Goal: Transaction & Acquisition: Download file/media

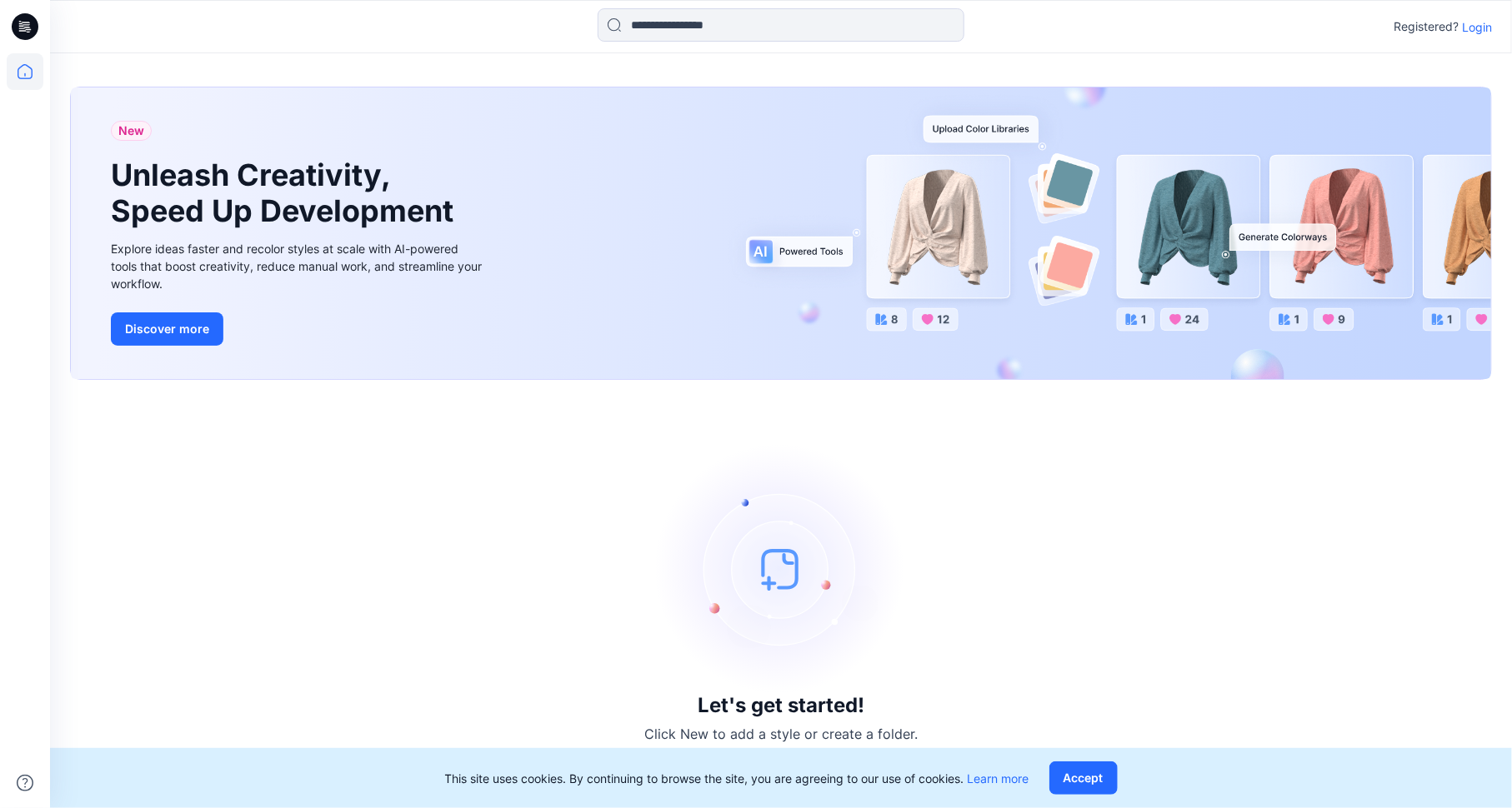
click at [1477, 15] on div "Registered? Login" at bounding box center [781, 26] width 1462 height 36
click at [1477, 27] on p "Login" at bounding box center [1477, 27] width 30 height 18
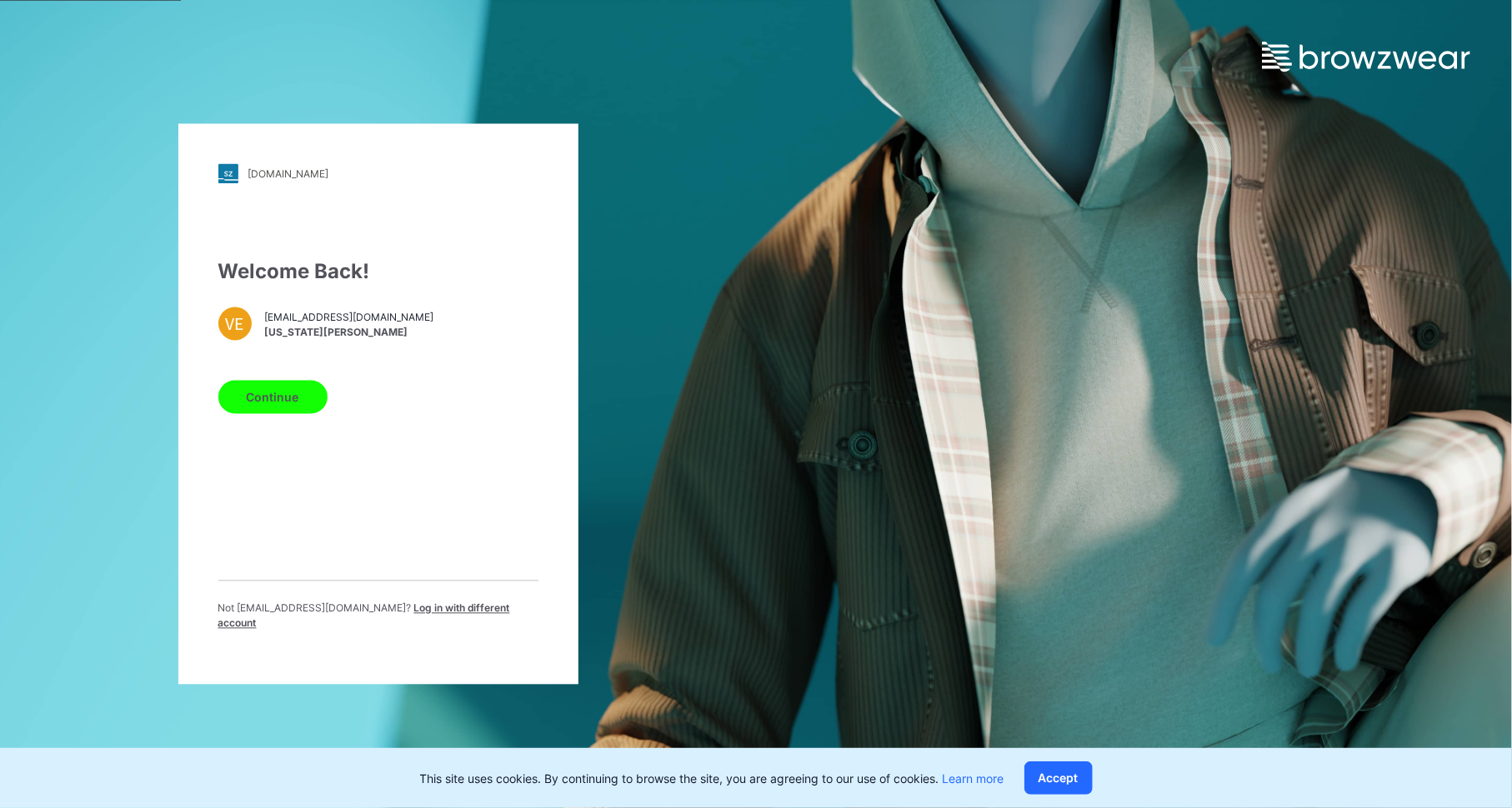
click at [262, 415] on button "Continue" at bounding box center [272, 398] width 109 height 34
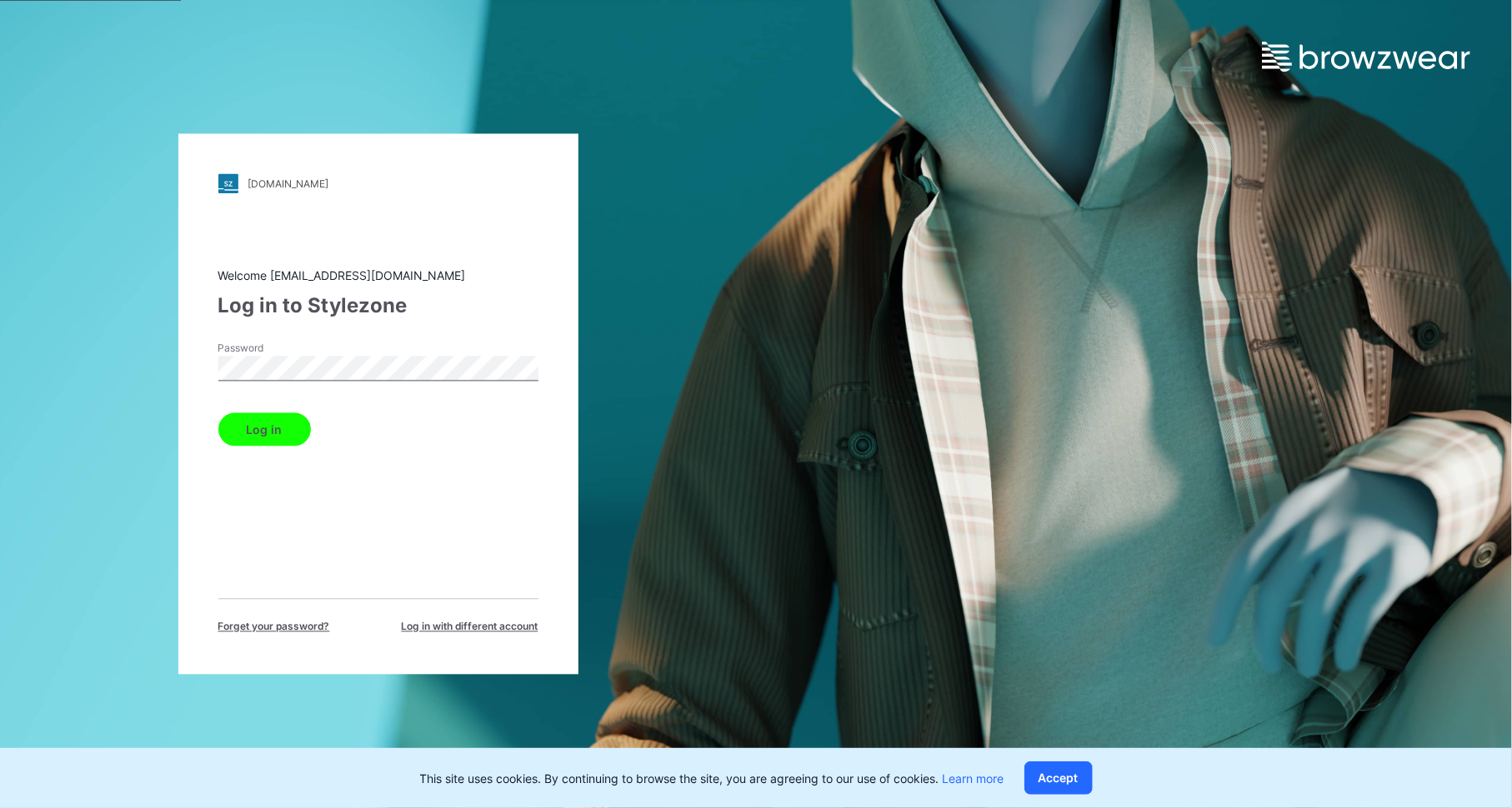
click at [276, 423] on button "Log in" at bounding box center [264, 431] width 93 height 34
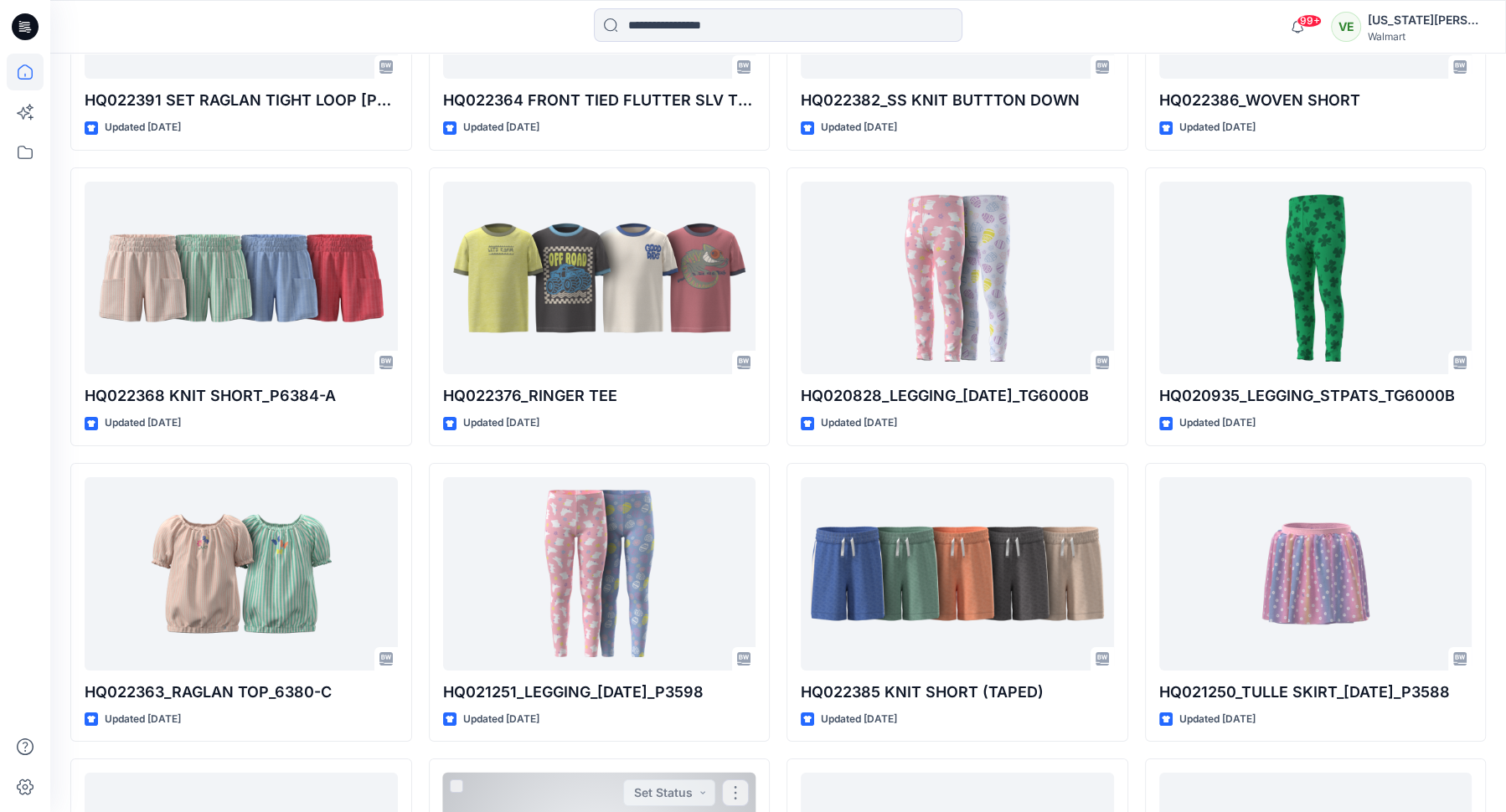
scroll to position [6433, 0]
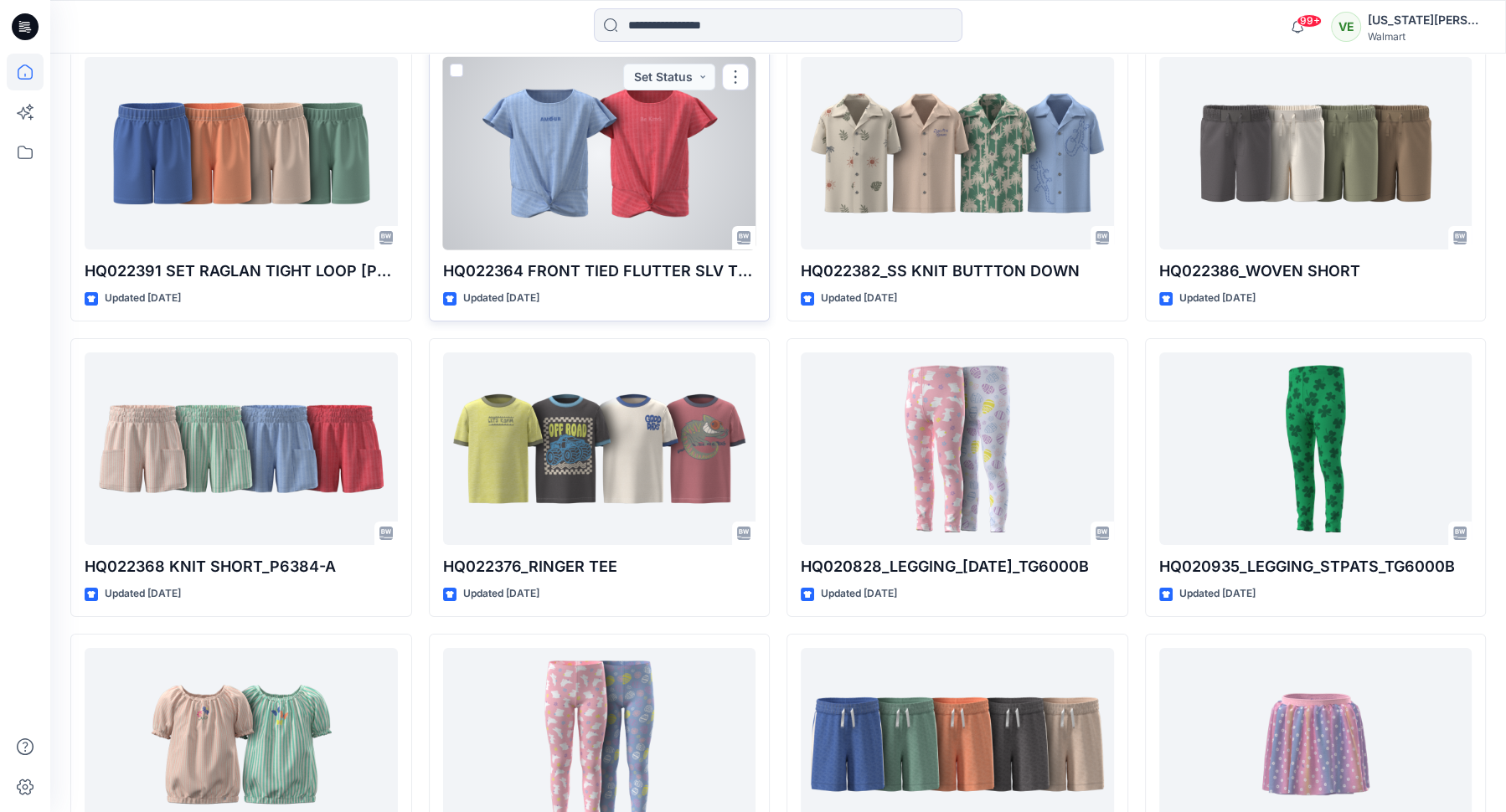
click at [576, 214] on div at bounding box center [600, 154] width 314 height 194
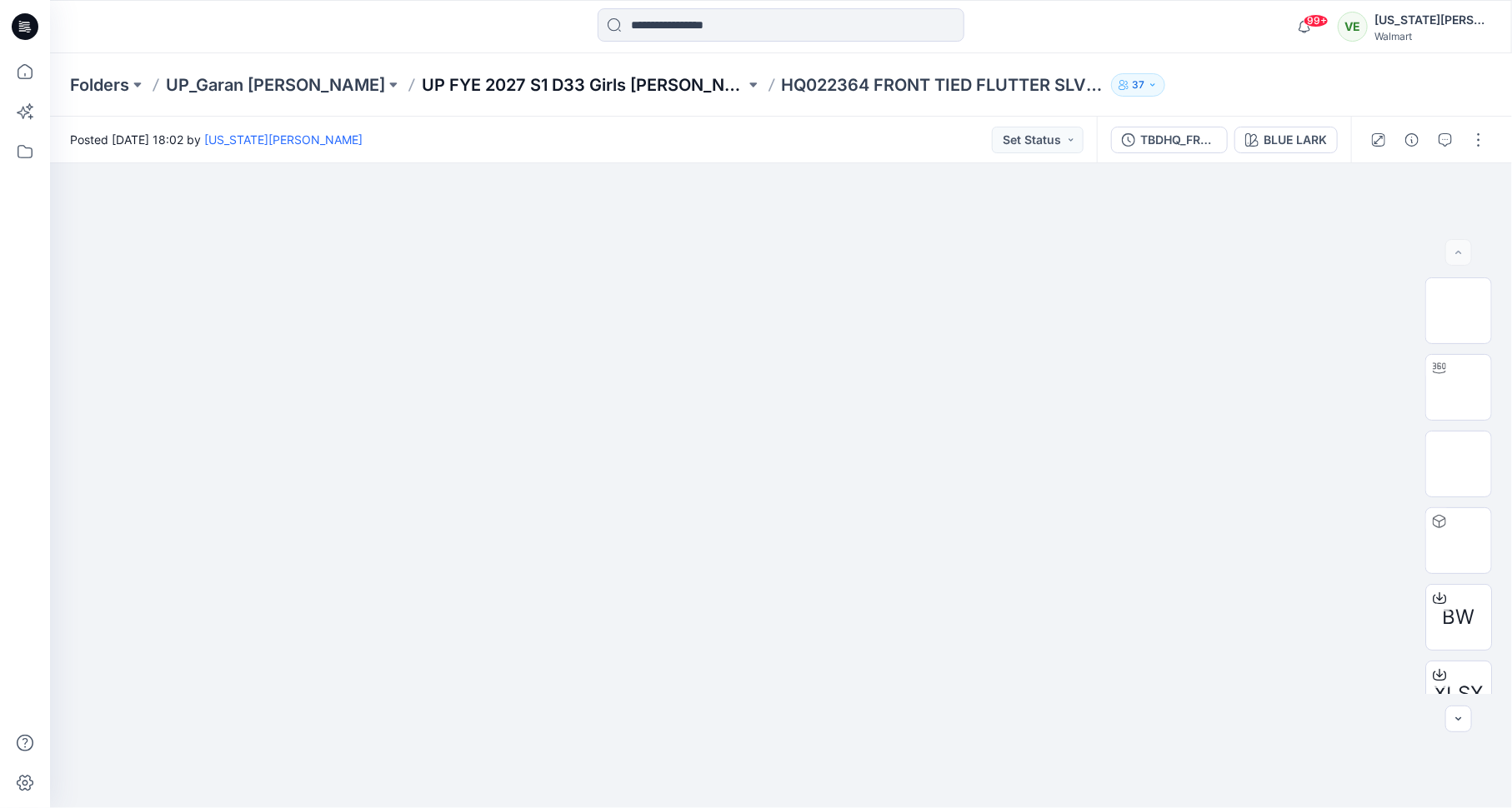
click at [508, 79] on p "UP FYE 2027 S1 D33 Girls [PERSON_NAME]" at bounding box center [584, 85] width 324 height 23
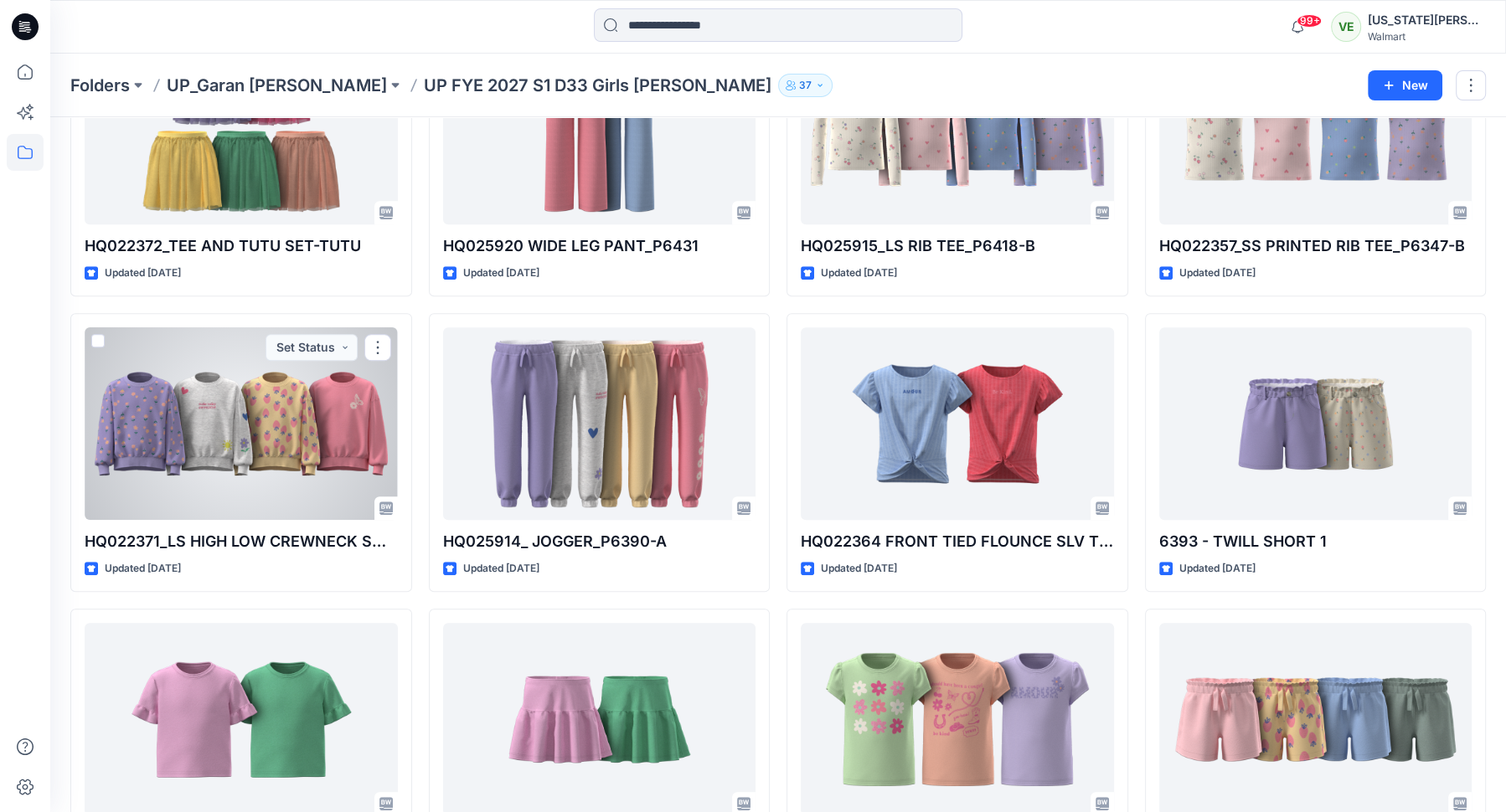
scroll to position [1056, 0]
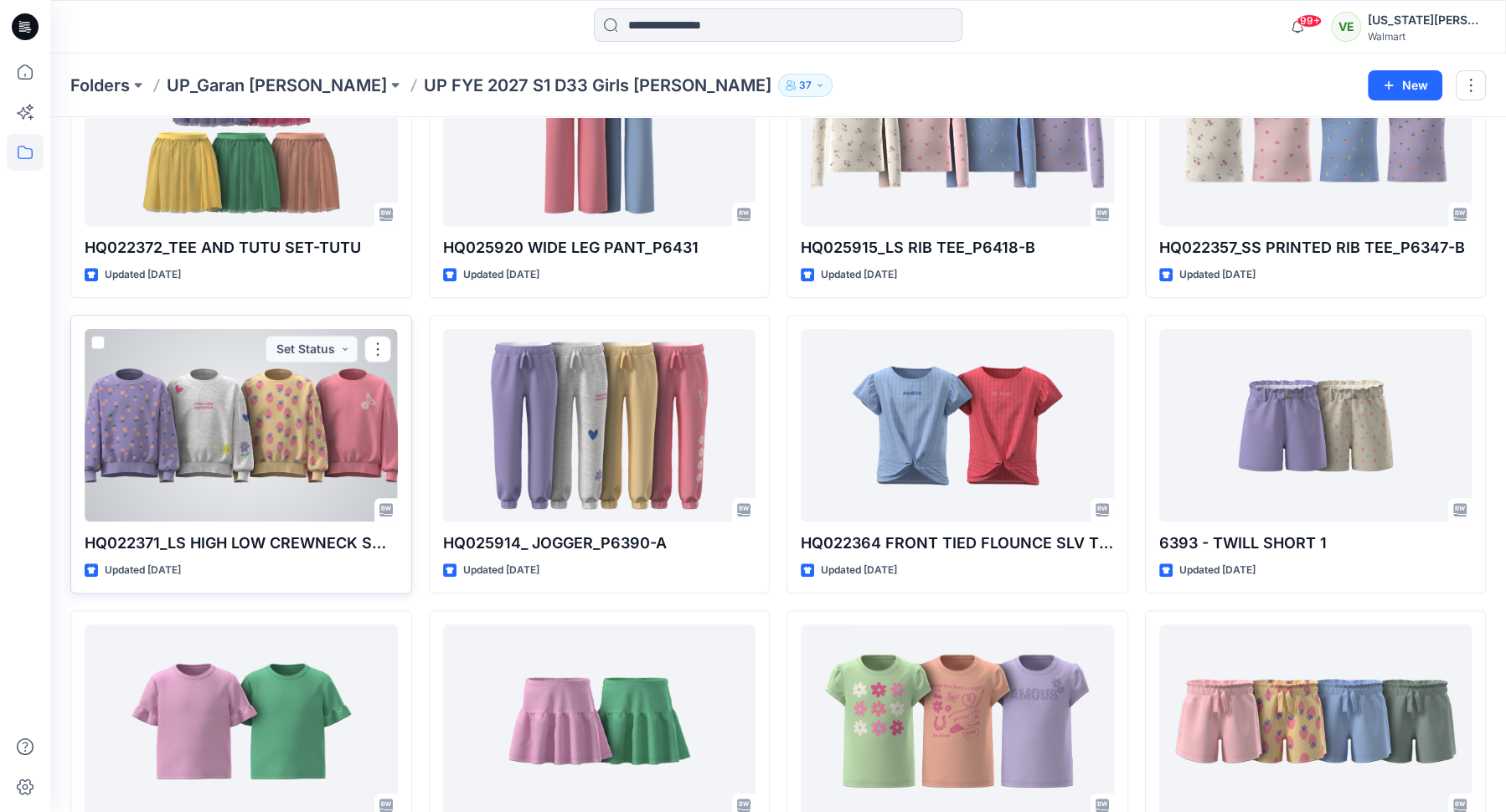
click at [314, 429] on div at bounding box center [241, 426] width 314 height 194
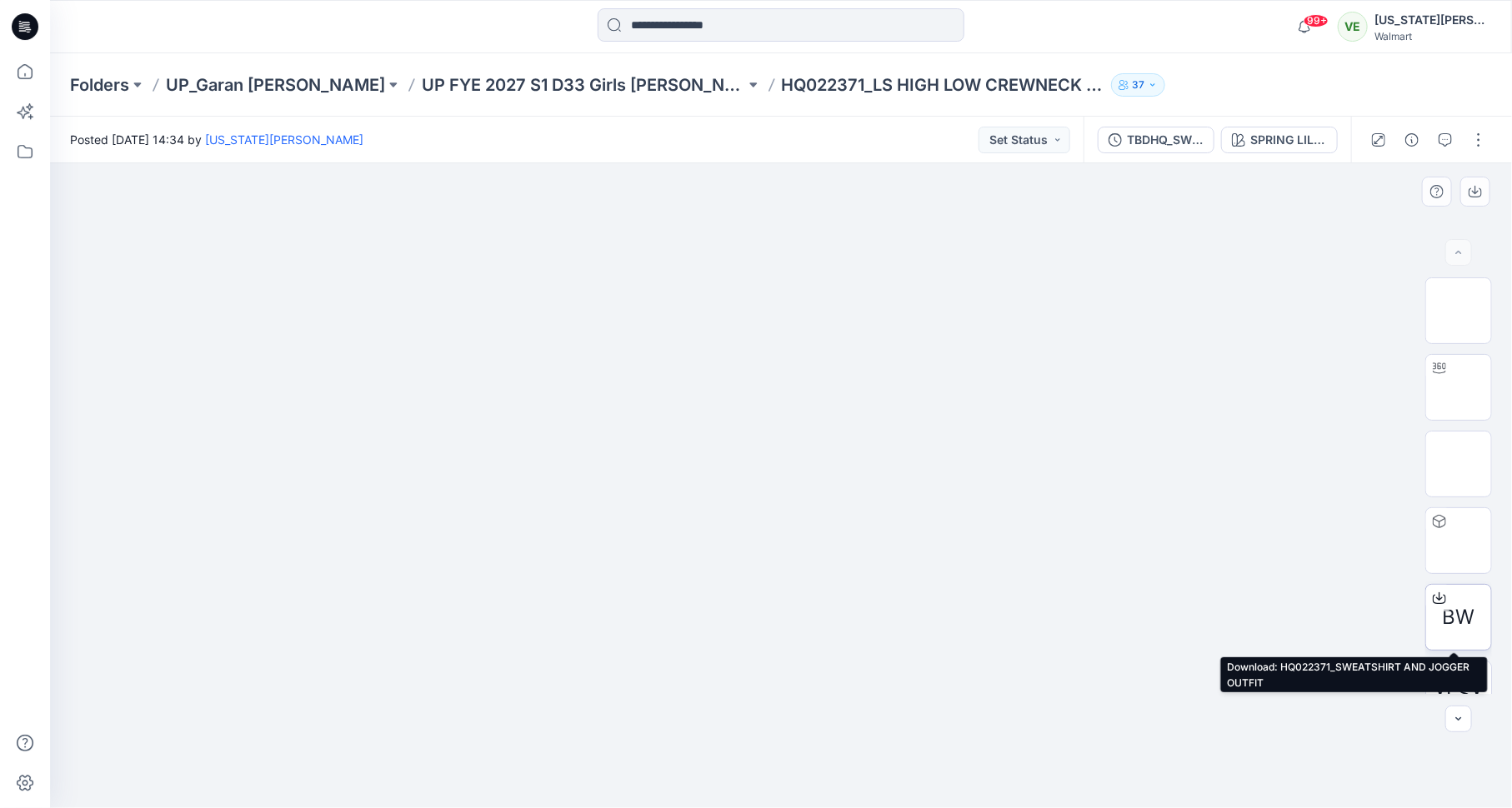
click at [1434, 590] on div at bounding box center [1439, 598] width 27 height 27
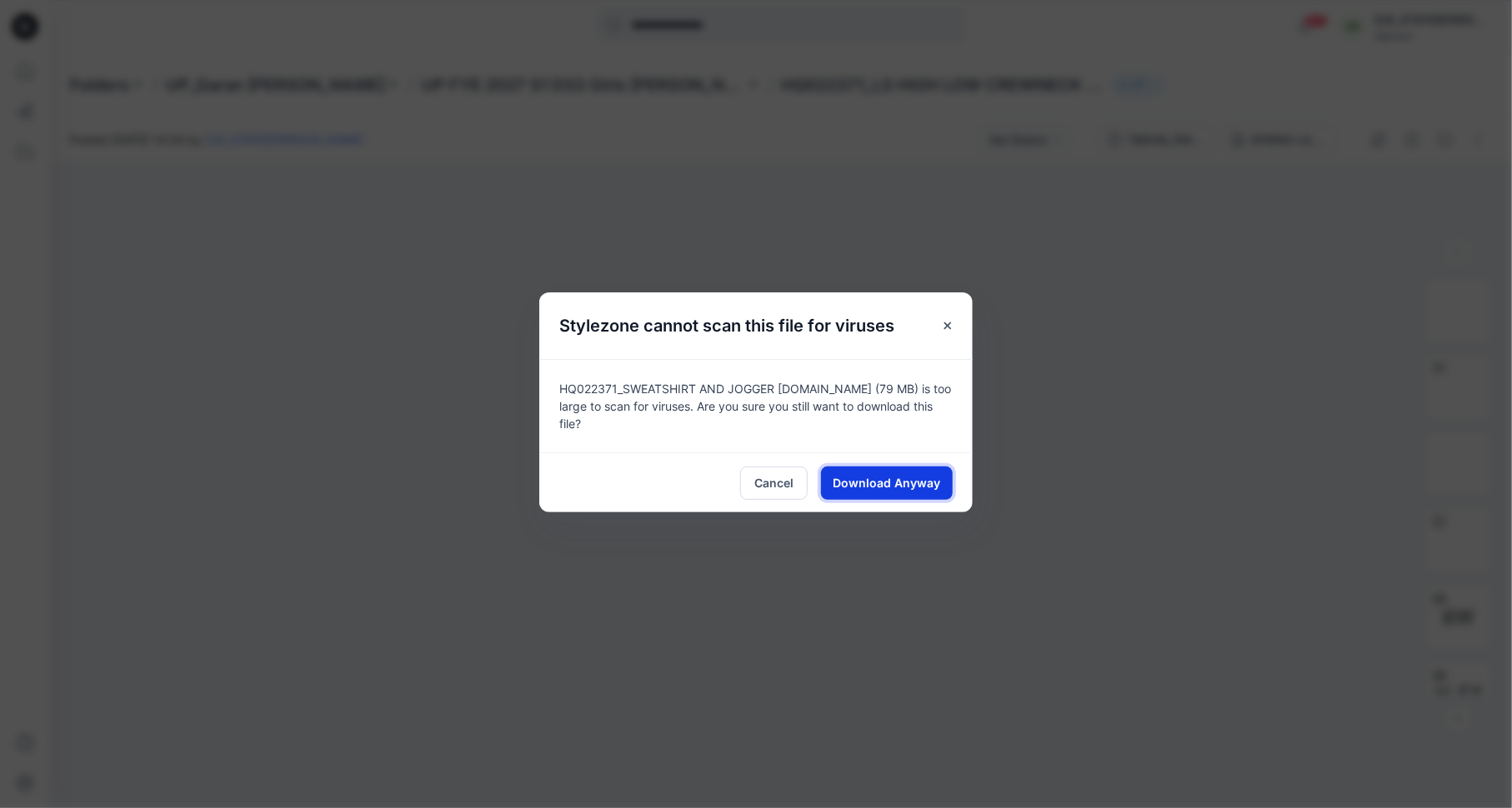
click at [869, 478] on span "Download Anyway" at bounding box center [888, 483] width 108 height 18
